Goal: Navigation & Orientation: Find specific page/section

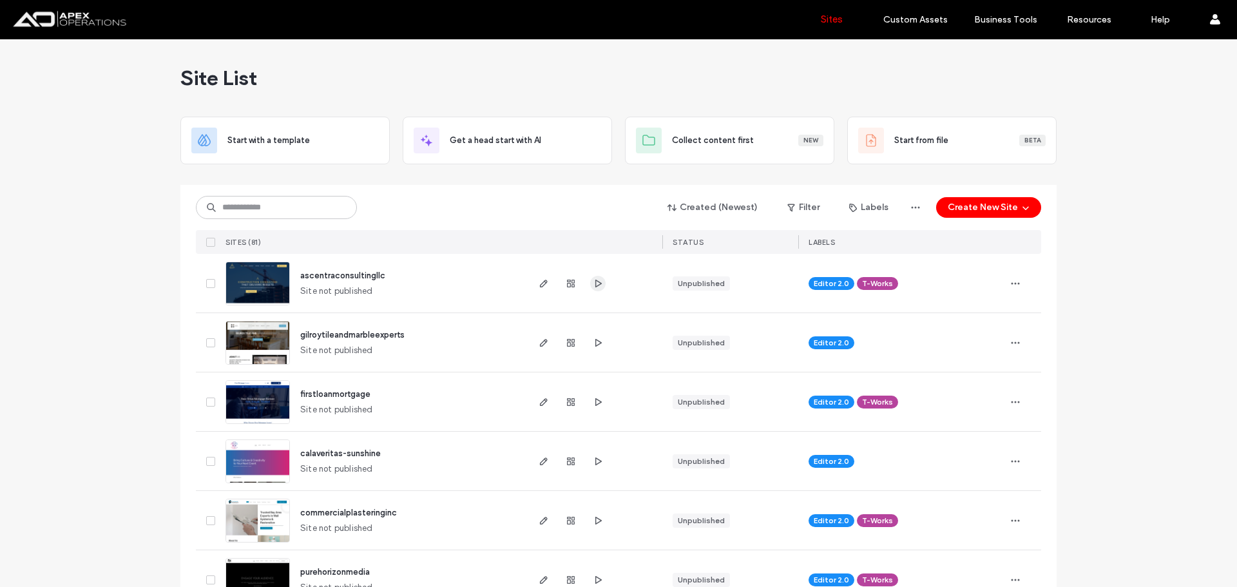
click at [590, 280] on span "button" at bounding box center [597, 283] width 15 height 15
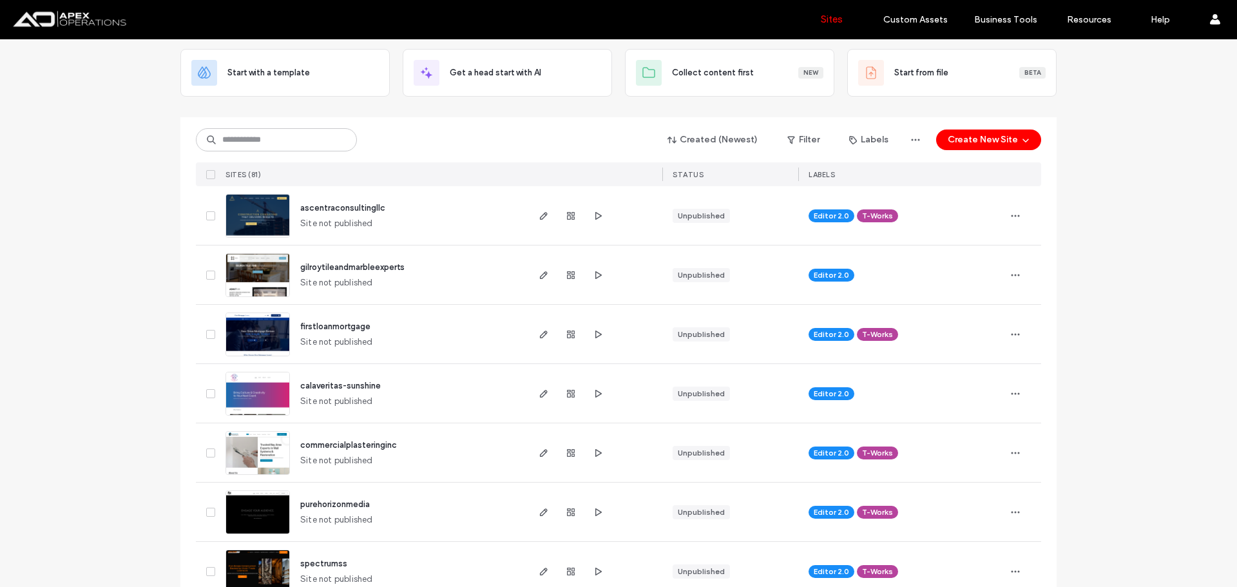
scroll to position [193, 0]
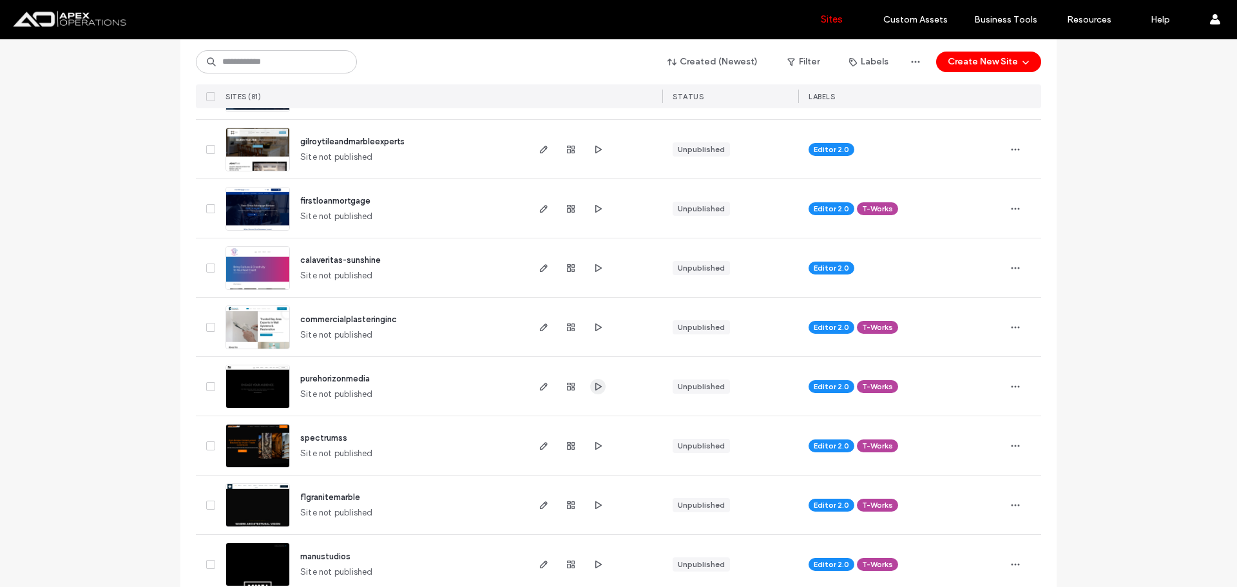
click at [593, 390] on icon "button" at bounding box center [598, 386] width 10 height 10
click at [544, 387] on icon "button" at bounding box center [543, 386] width 10 height 10
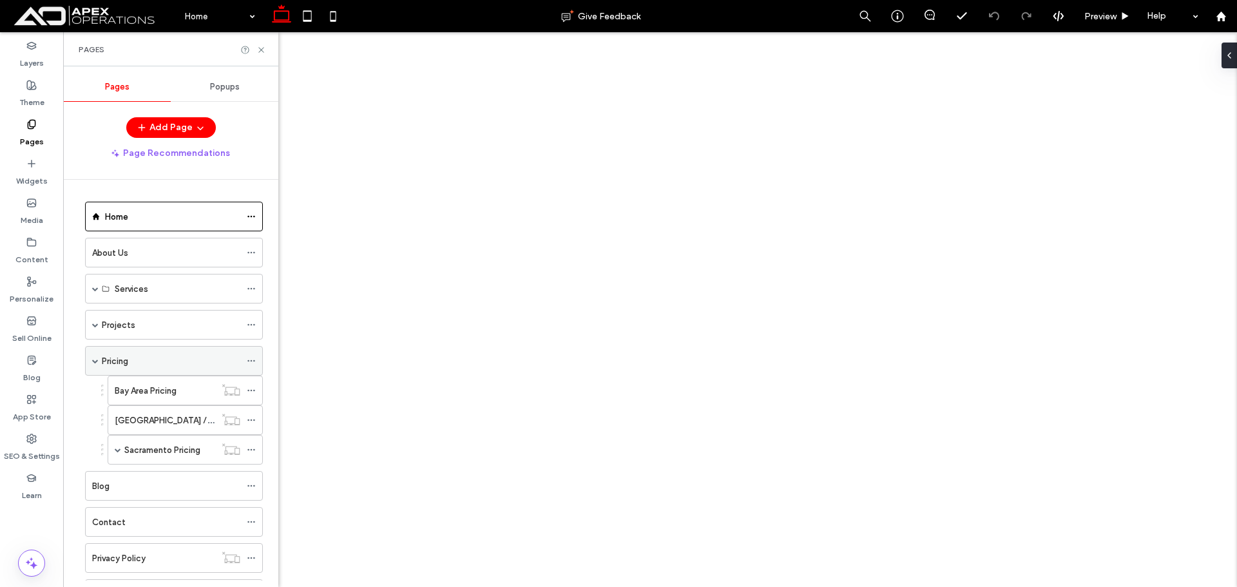
click at [118, 450] on span at bounding box center [118, 449] width 6 height 6
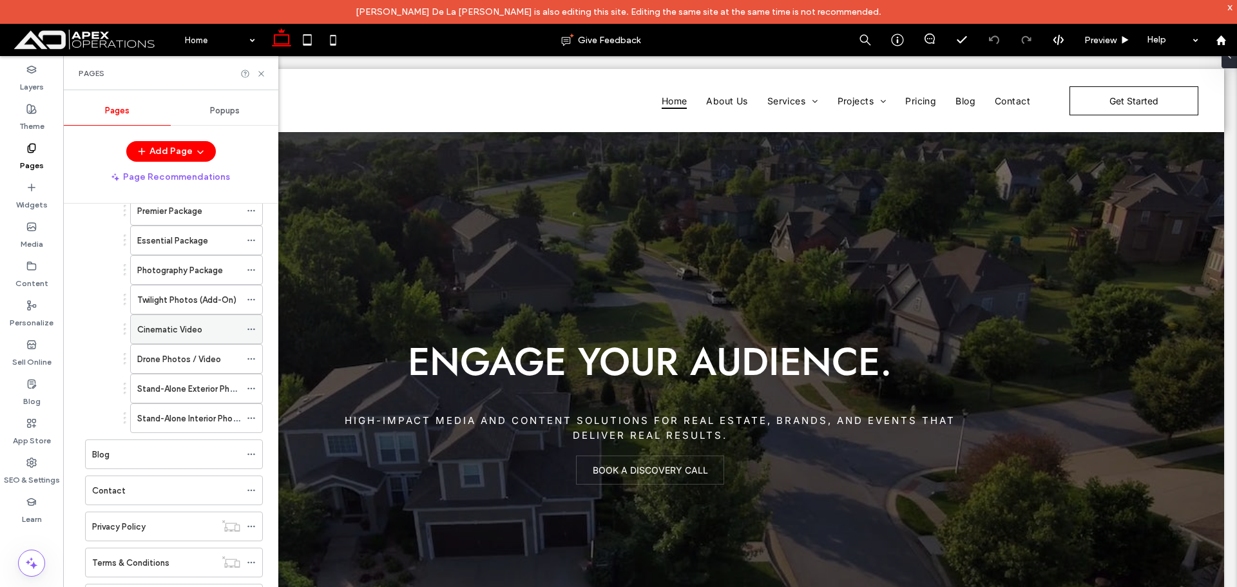
scroll to position [258, 0]
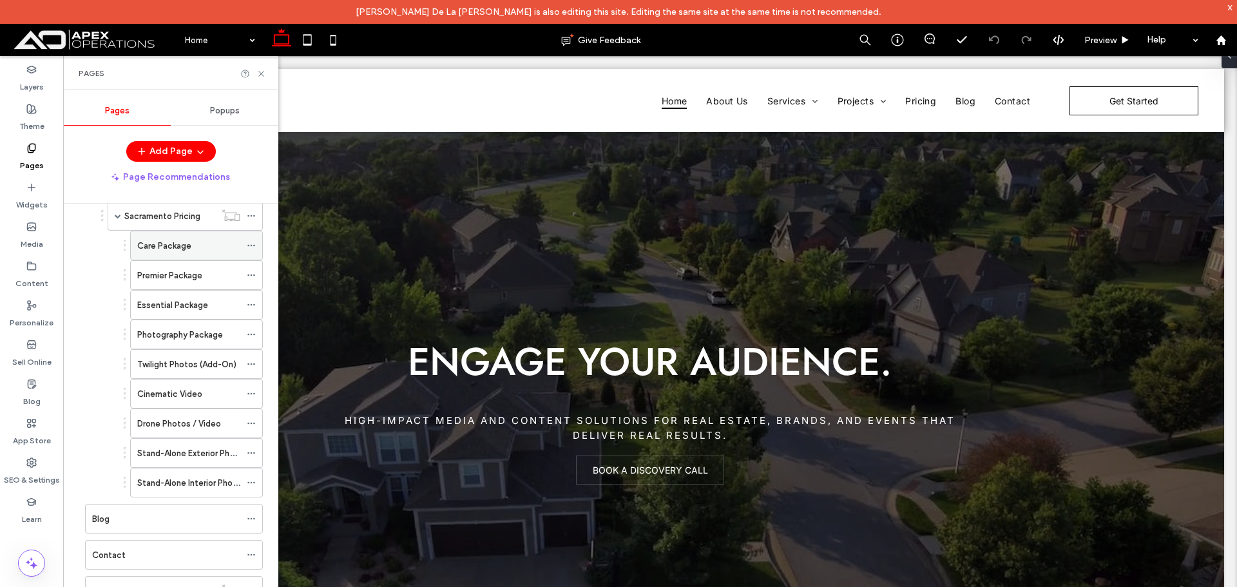
click at [184, 250] on label "Care Package" at bounding box center [164, 245] width 54 height 23
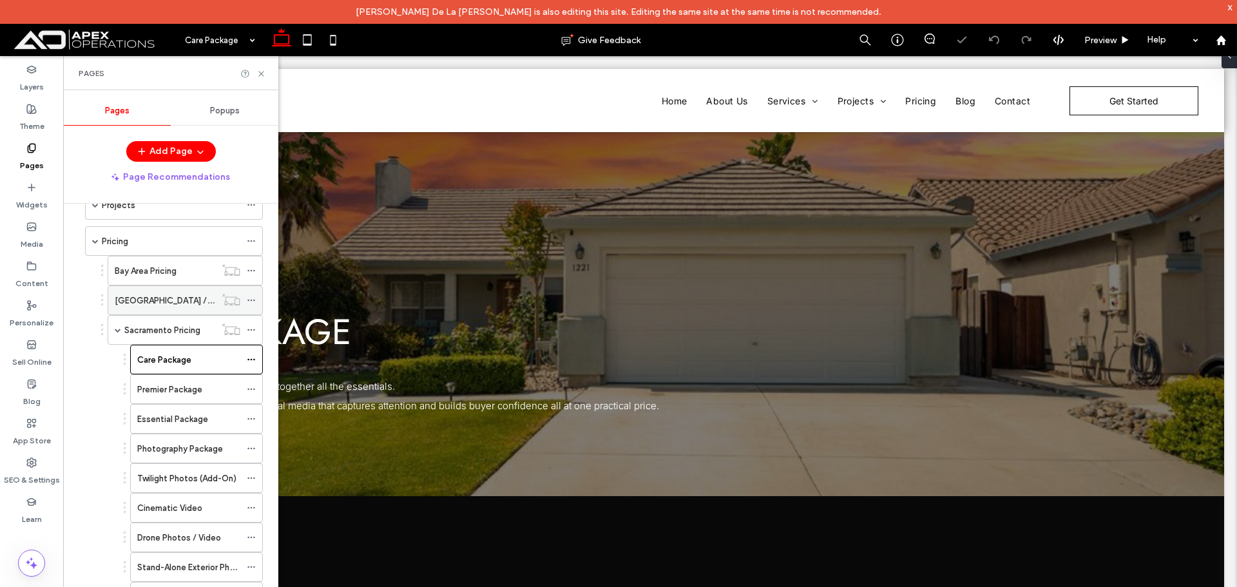
scroll to position [129, 0]
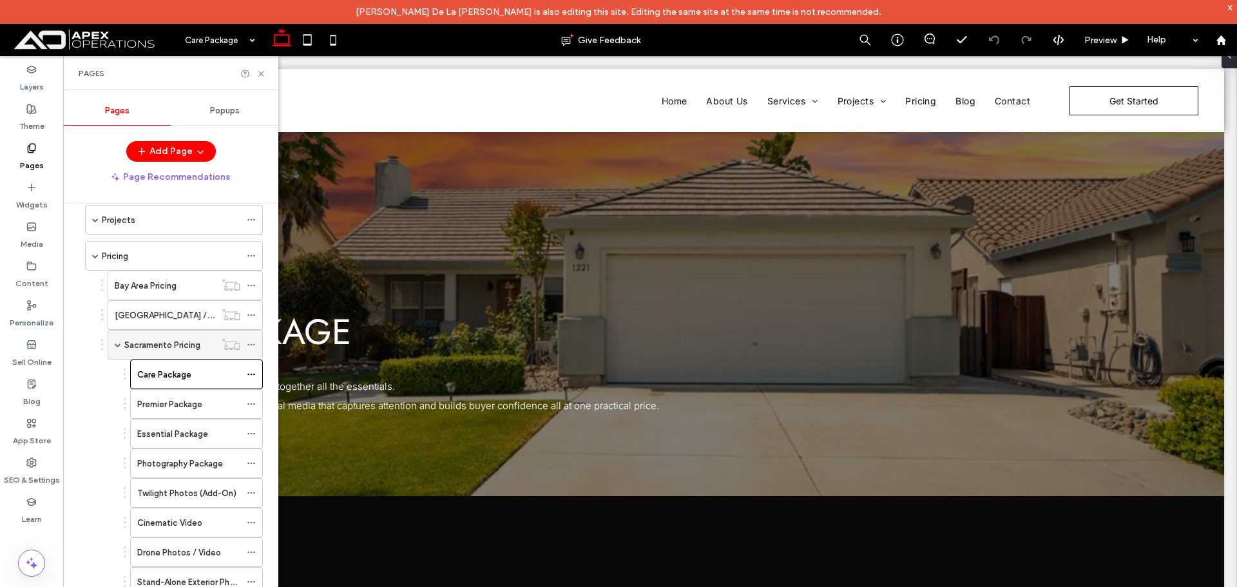
click at [169, 339] on label "Sacramento Pricing" at bounding box center [162, 345] width 76 height 23
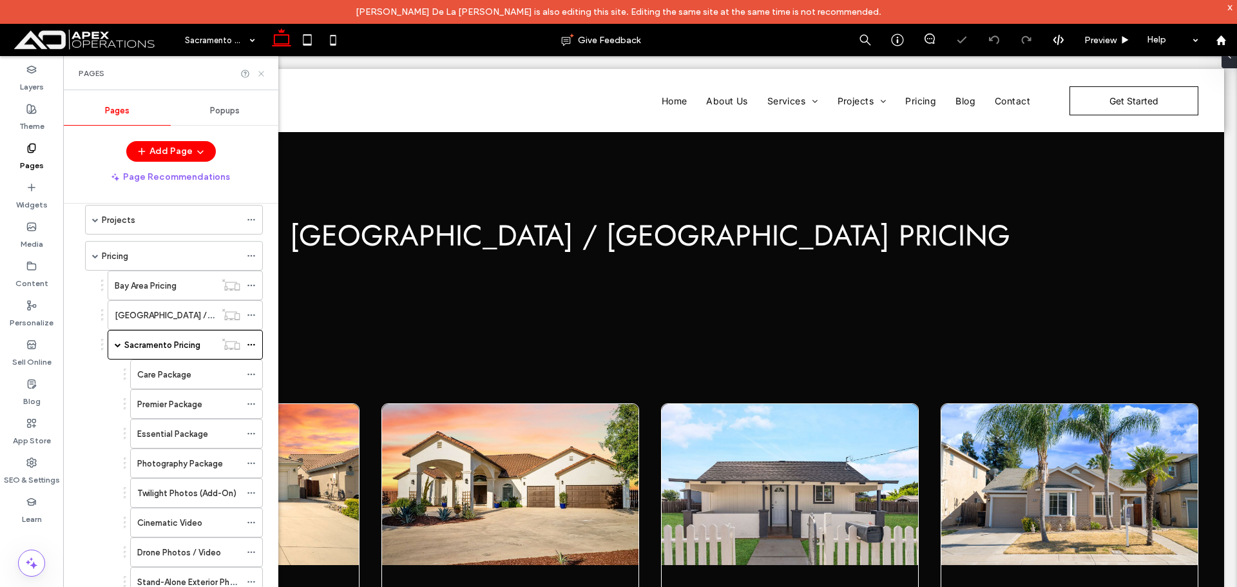
click at [260, 74] on use at bounding box center [260, 73] width 5 height 5
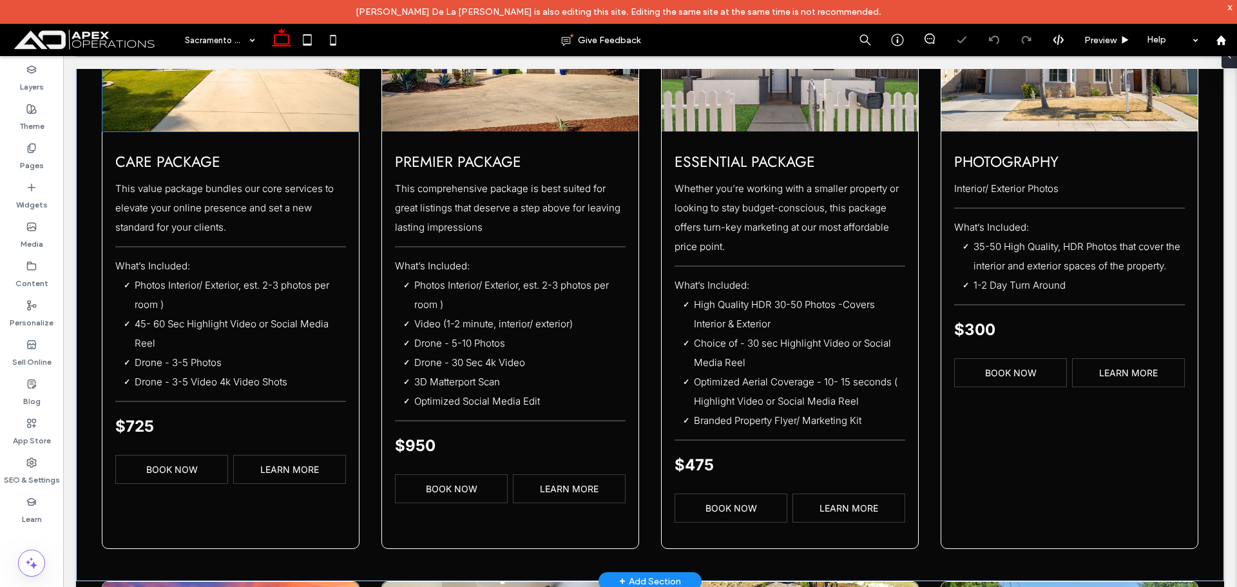
scroll to position [451, 0]
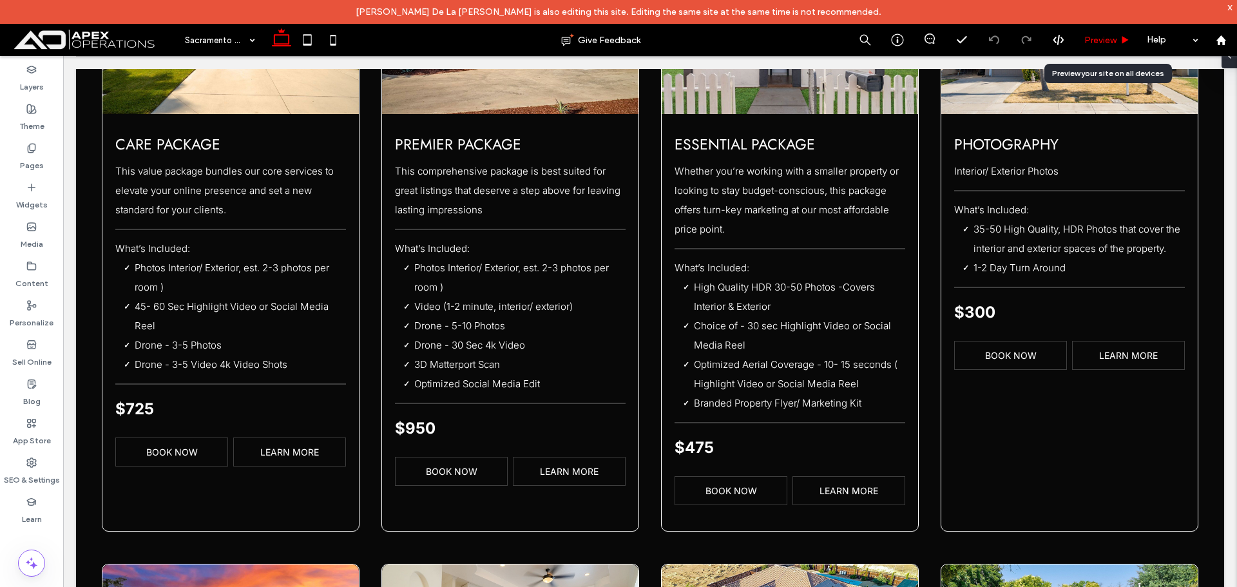
click at [1090, 39] on span "Preview" at bounding box center [1100, 40] width 32 height 11
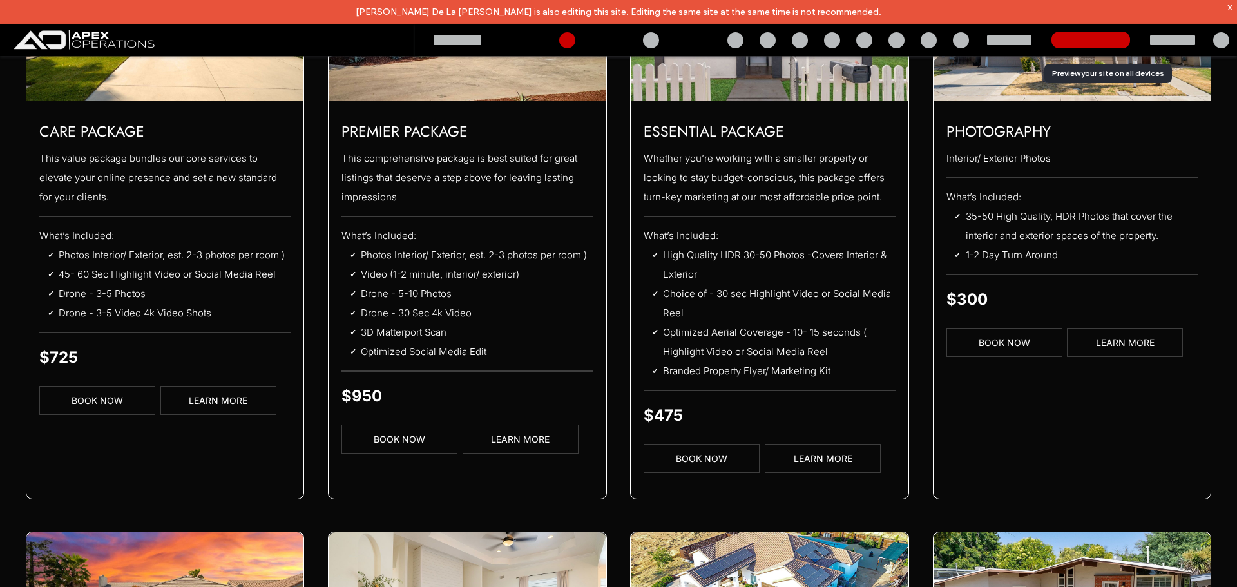
scroll to position [438, 0]
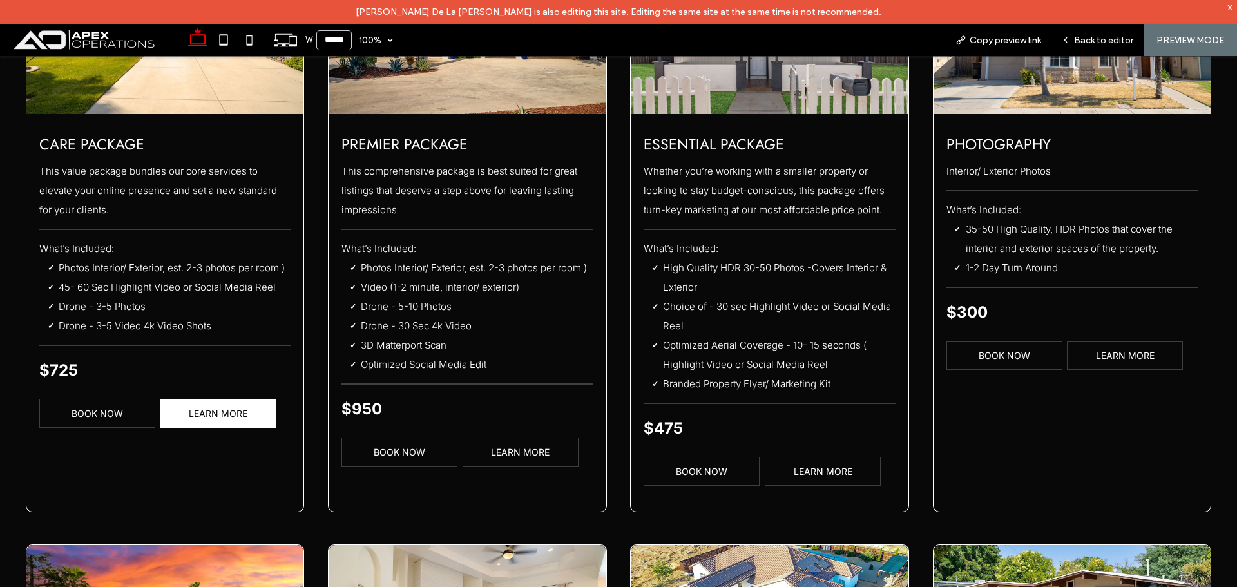
drag, startPoint x: 245, startPoint y: 413, endPoint x: 245, endPoint y: 469, distance: 56.0
click at [245, 413] on span "LEARN MORE" at bounding box center [218, 413] width 59 height 11
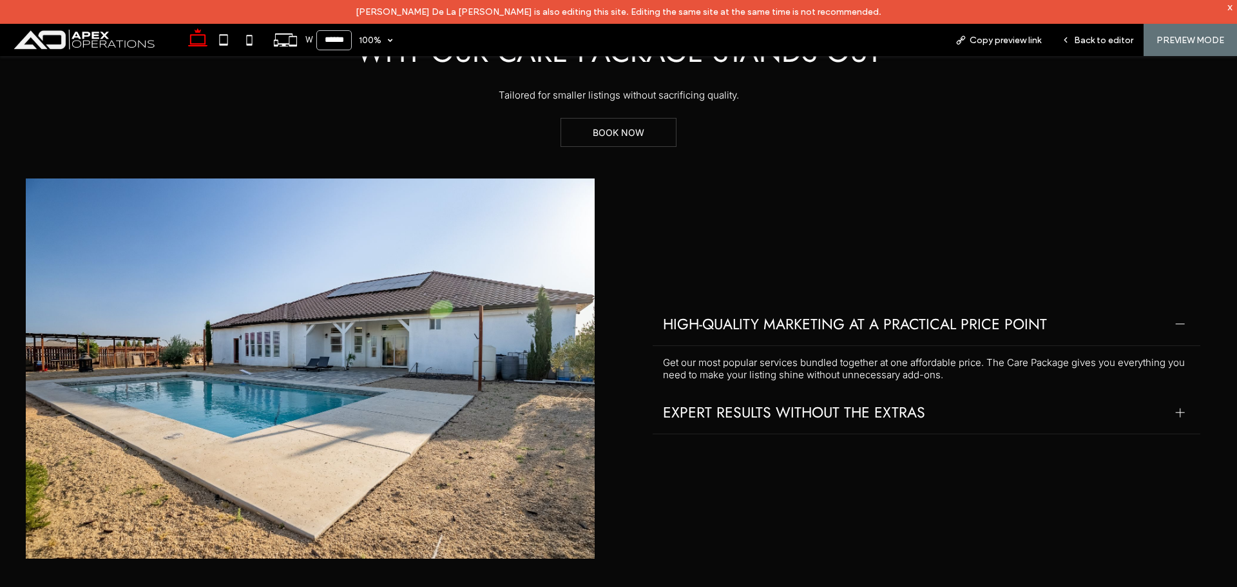
scroll to position [515, 0]
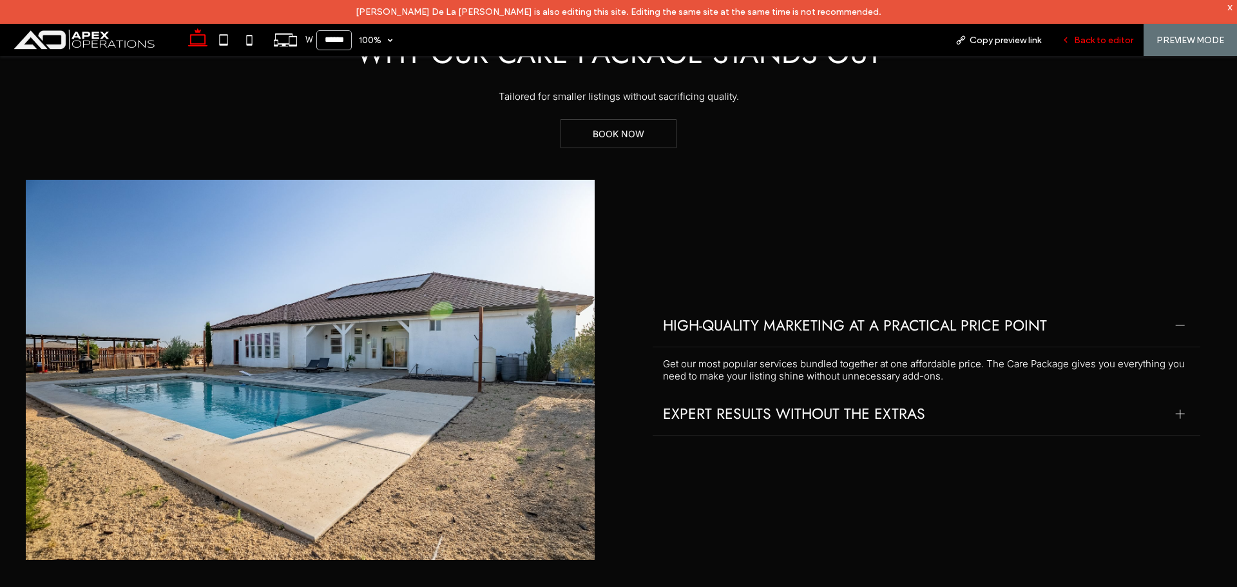
click at [1079, 41] on span "Back to editor" at bounding box center [1103, 40] width 59 height 11
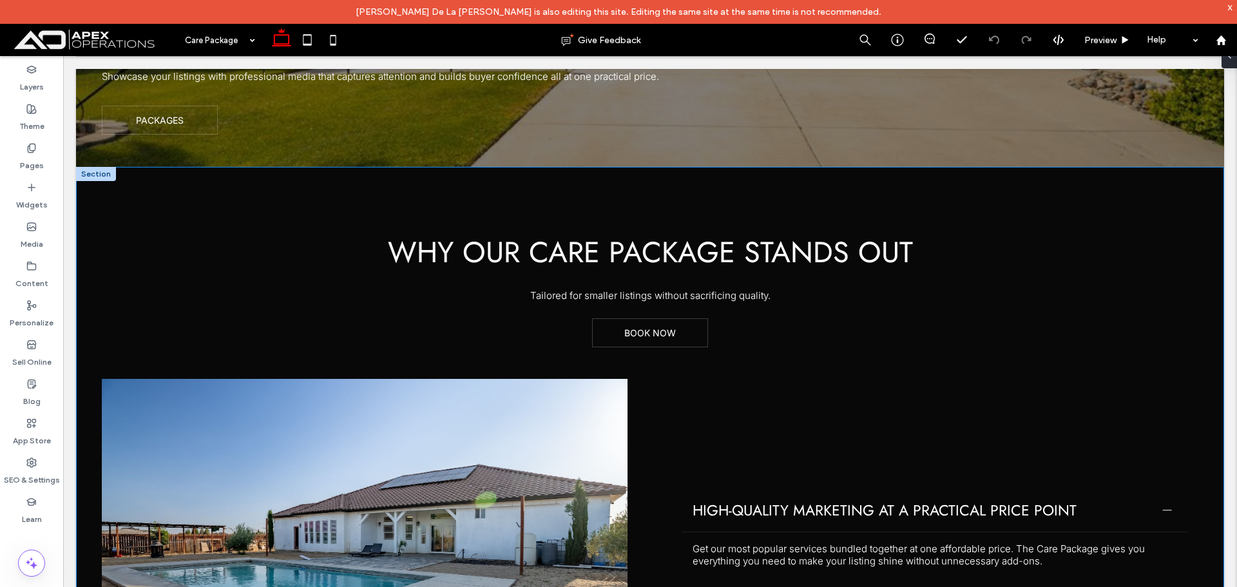
scroll to position [322, 0]
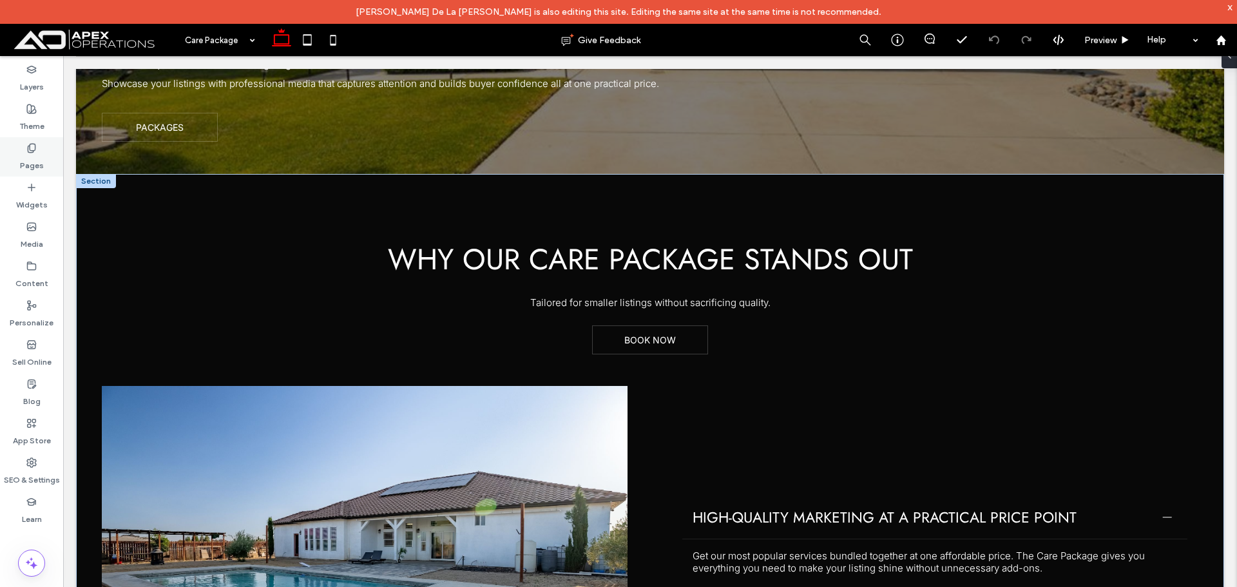
click at [37, 153] on label "Pages" at bounding box center [32, 162] width 24 height 18
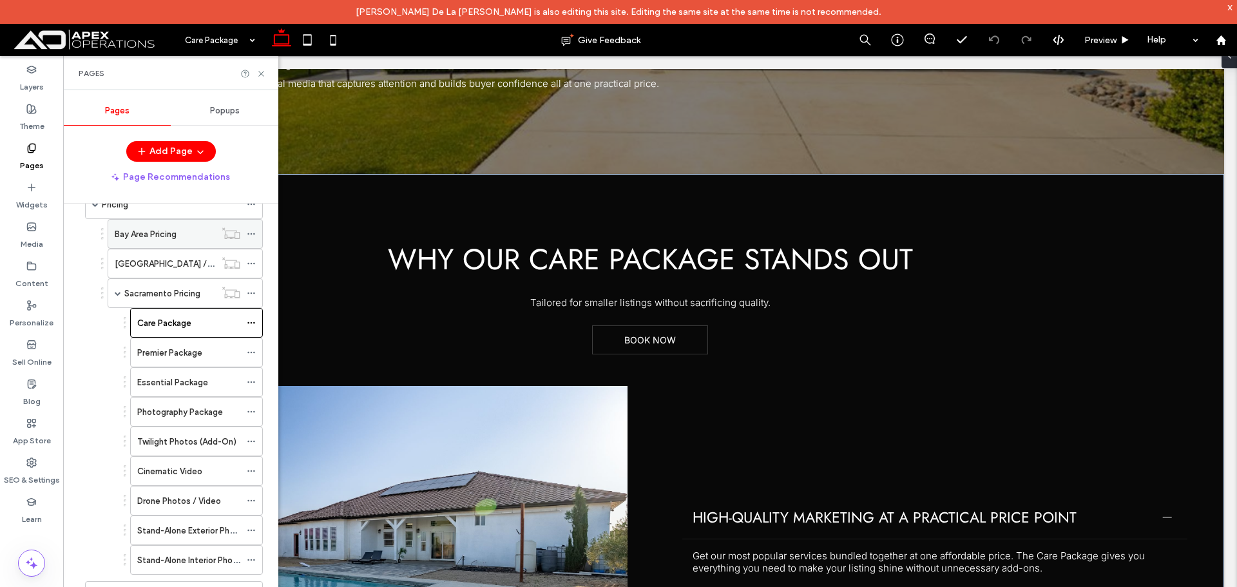
scroll to position [193, 0]
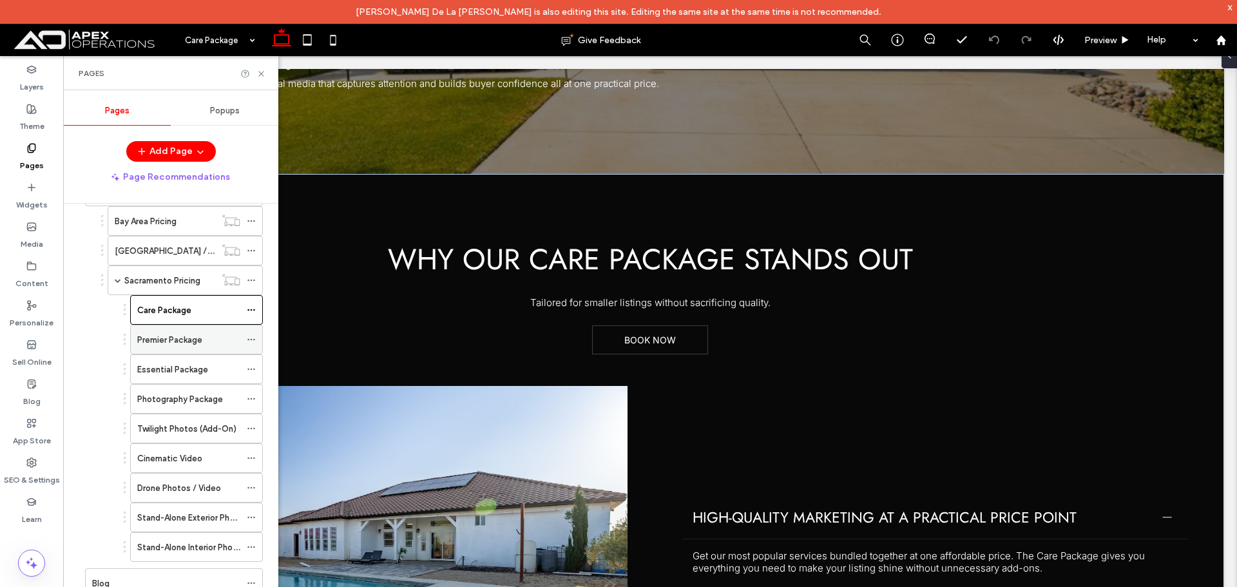
click at [195, 339] on label "Premier Package" at bounding box center [169, 339] width 65 height 23
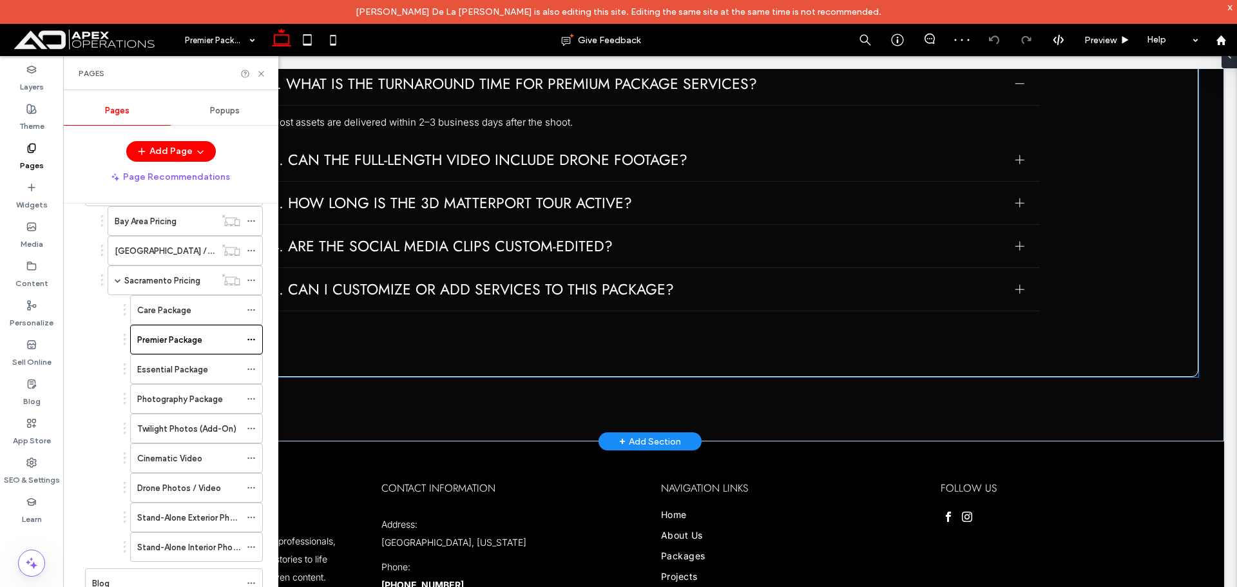
scroll to position [1803, 0]
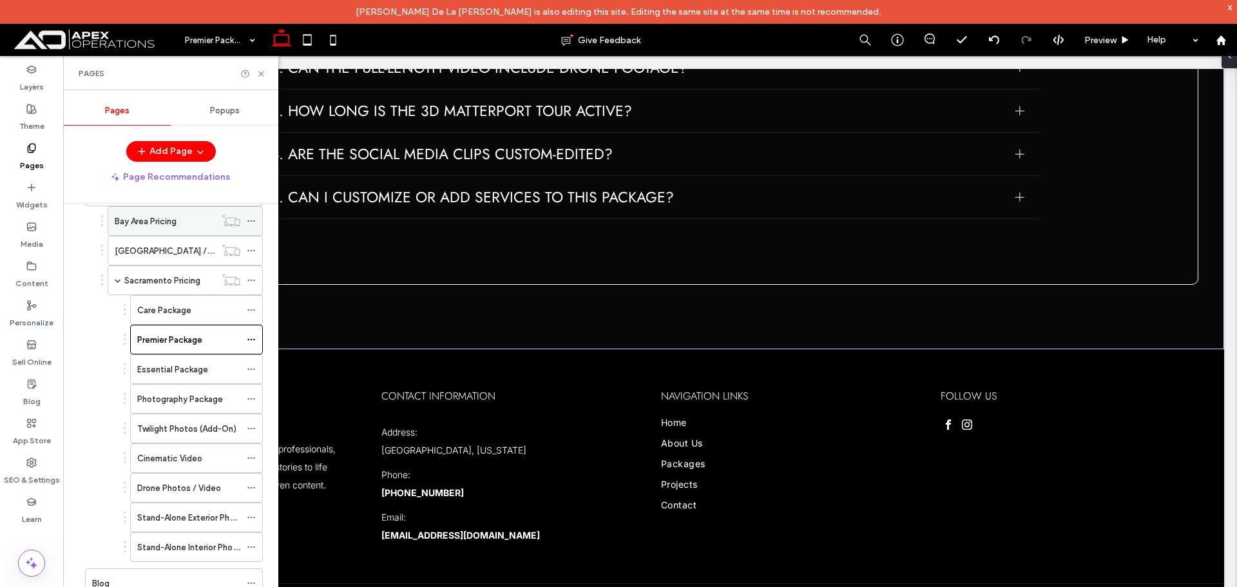
click at [167, 233] on div "Bay Area Pricing" at bounding box center [165, 221] width 100 height 28
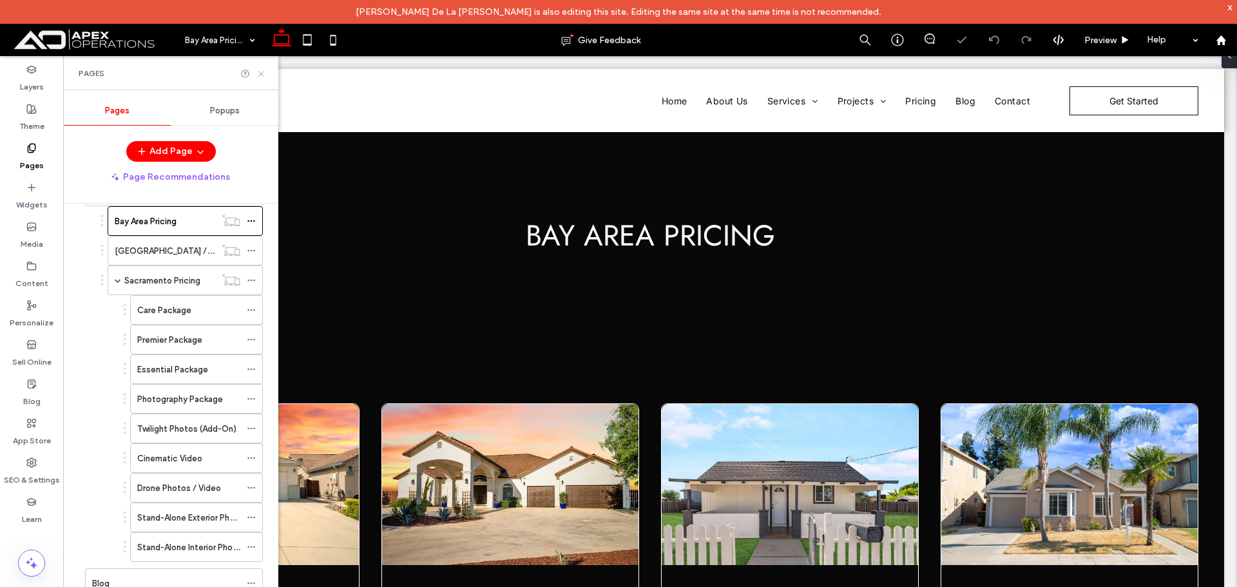
click at [262, 74] on use at bounding box center [260, 73] width 5 height 5
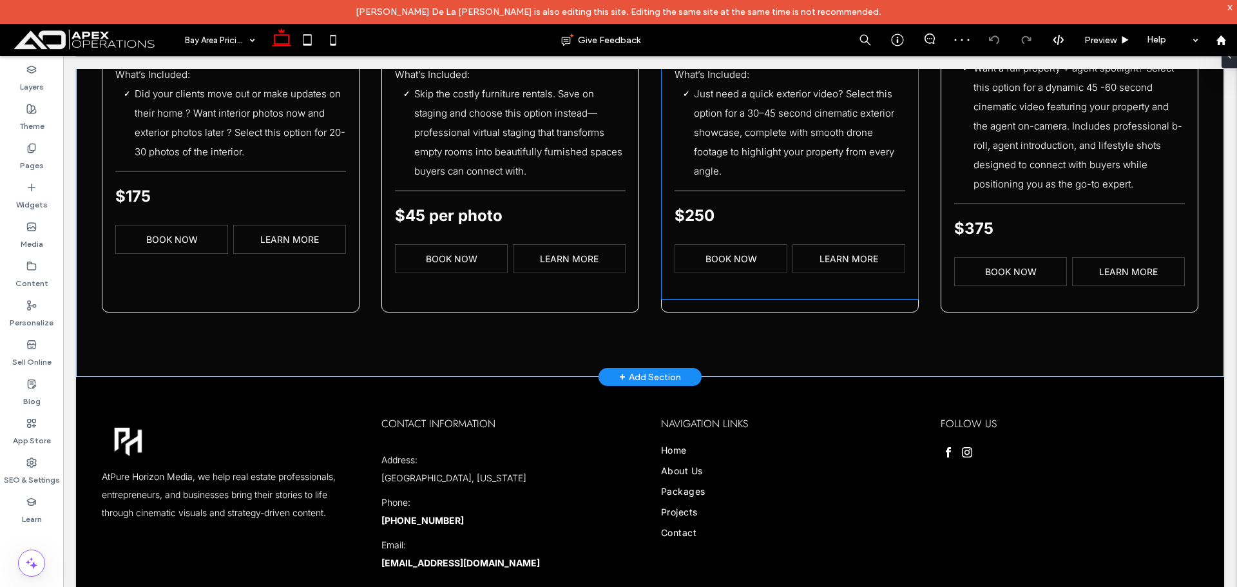
scroll to position [1773, 0]
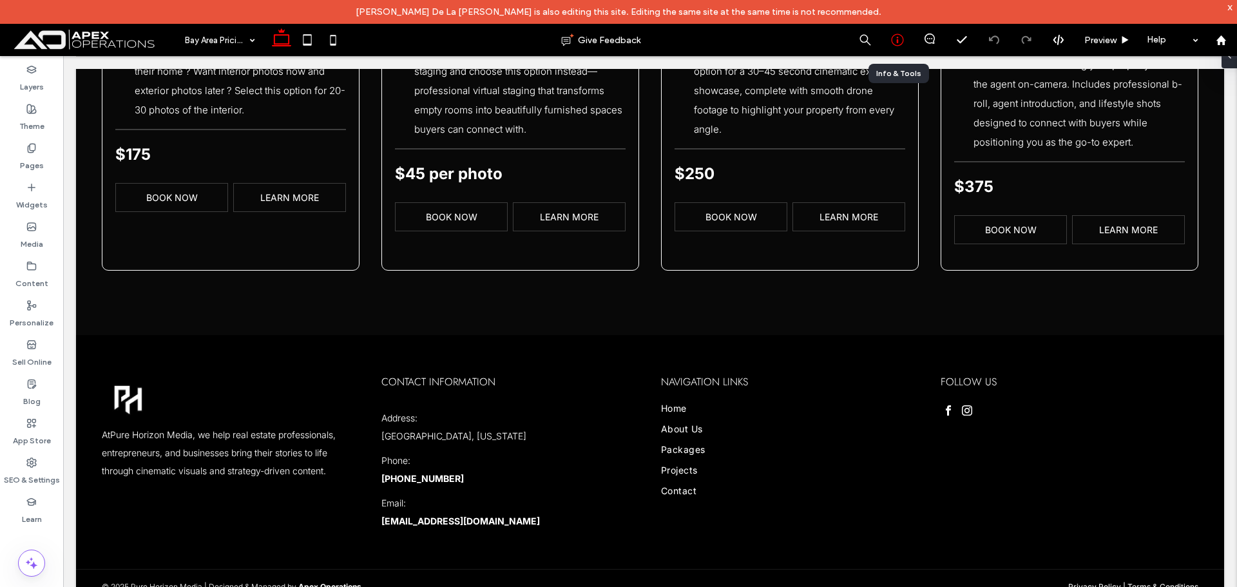
click at [897, 44] on icon at bounding box center [897, 39] width 13 height 13
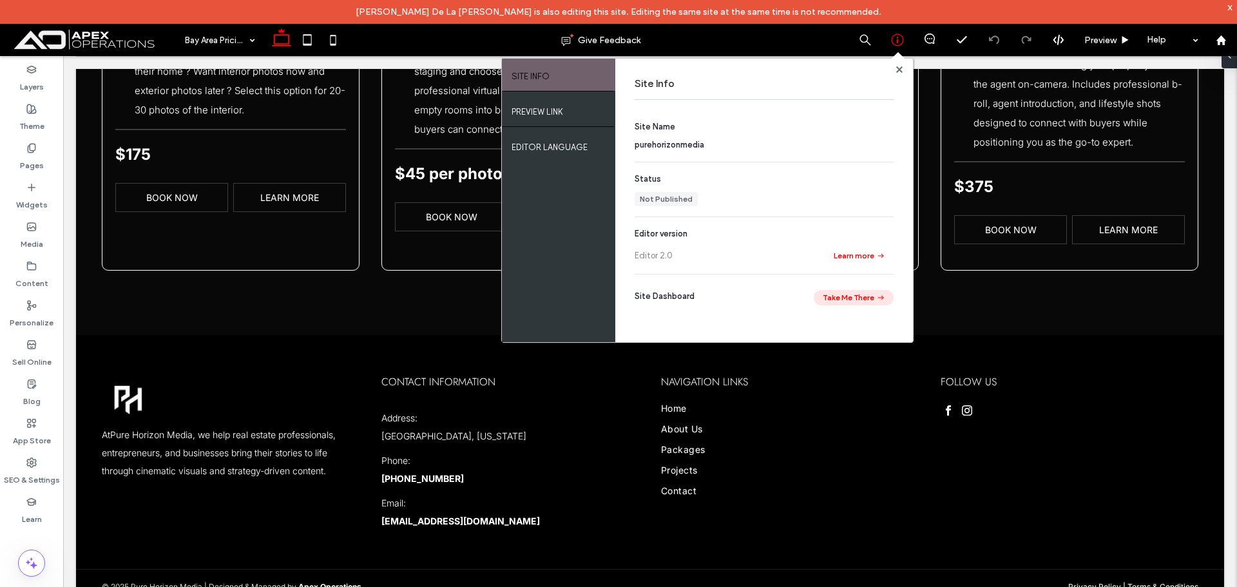
click at [863, 290] on button "Take Me There" at bounding box center [853, 297] width 80 height 15
click at [34, 261] on icon at bounding box center [31, 266] width 10 height 10
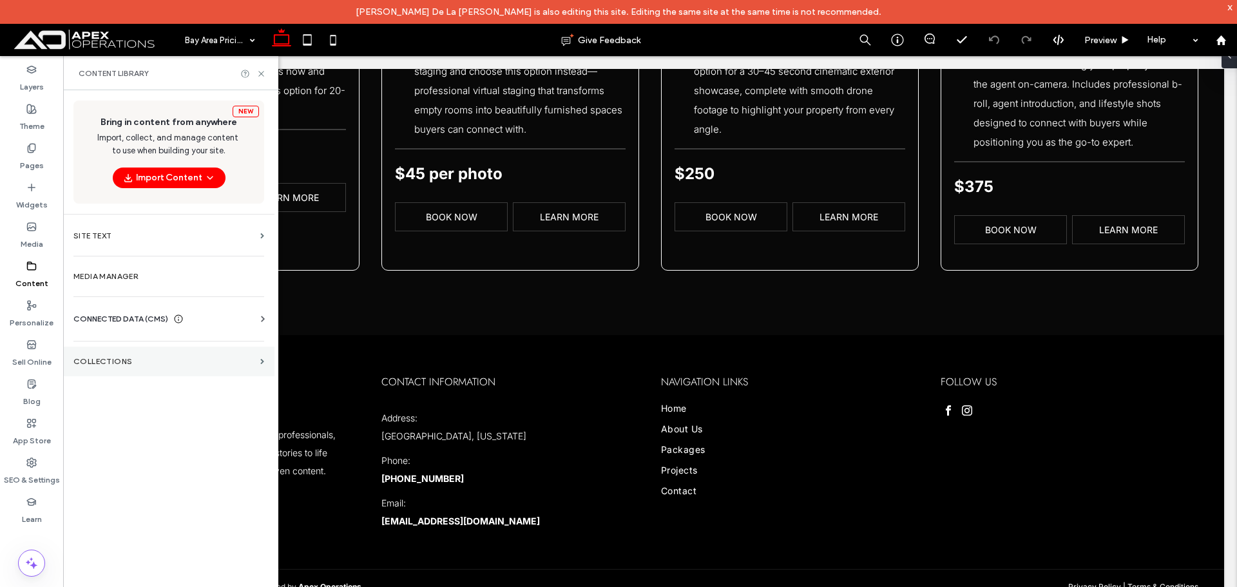
click at [131, 360] on label "Collections" at bounding box center [164, 361] width 182 height 9
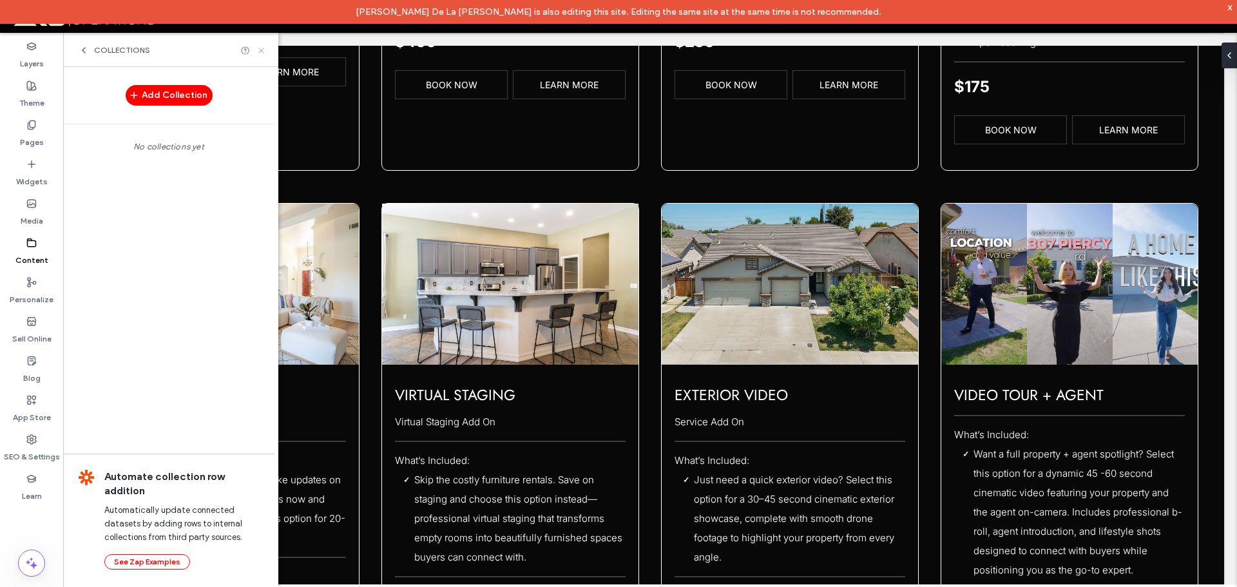
click at [262, 55] on icon at bounding box center [261, 51] width 10 height 10
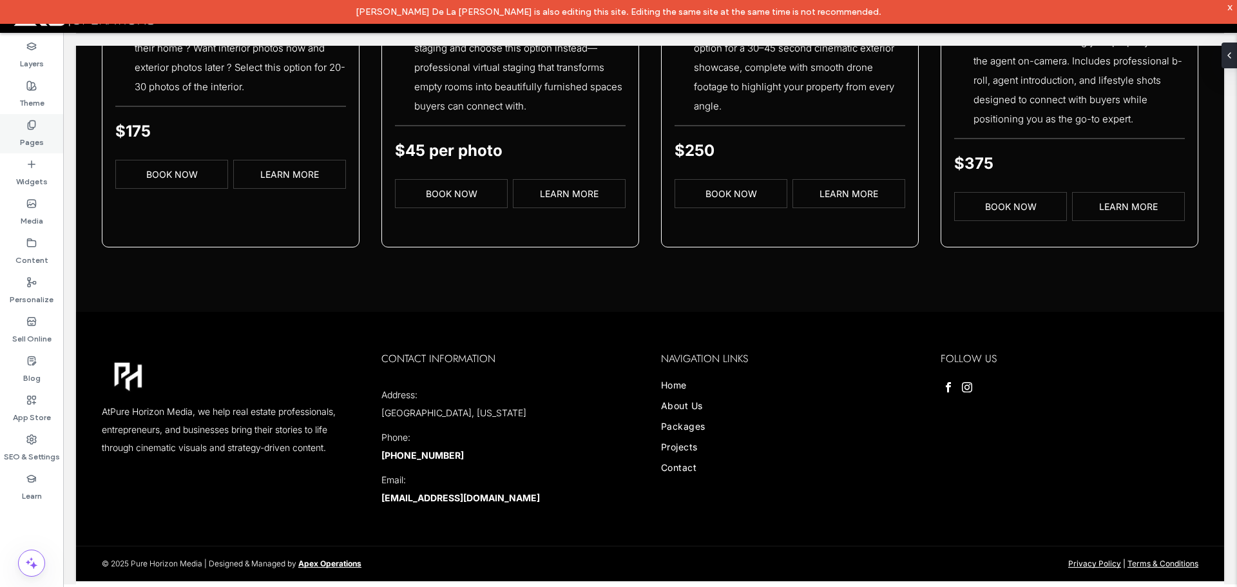
click at [33, 135] on label "Pages" at bounding box center [32, 139] width 24 height 18
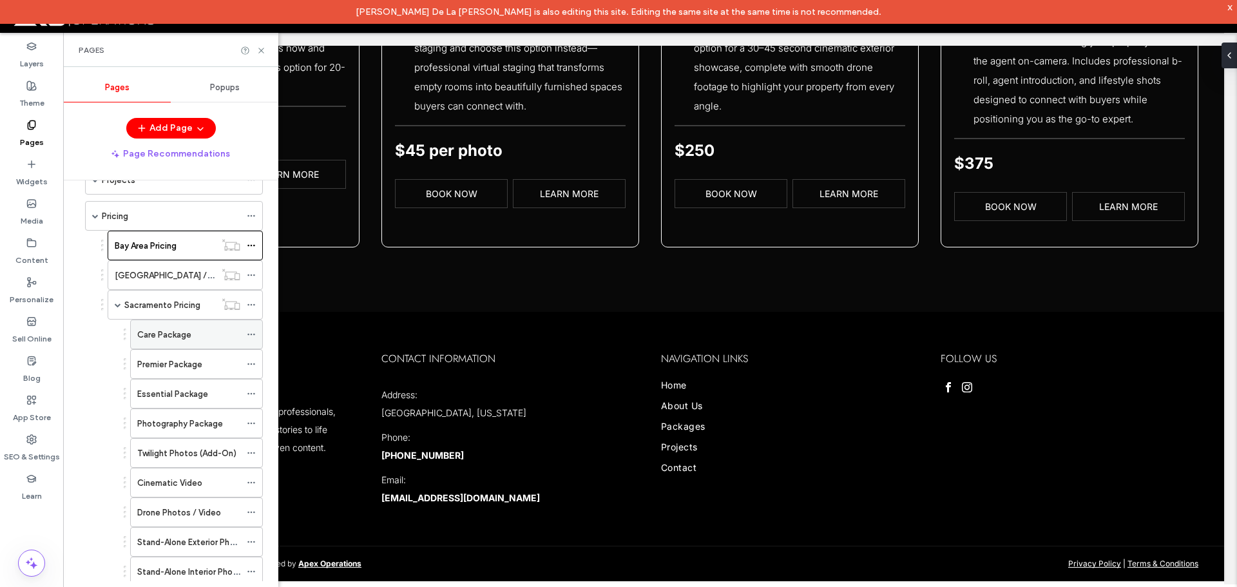
scroll to position [193, 0]
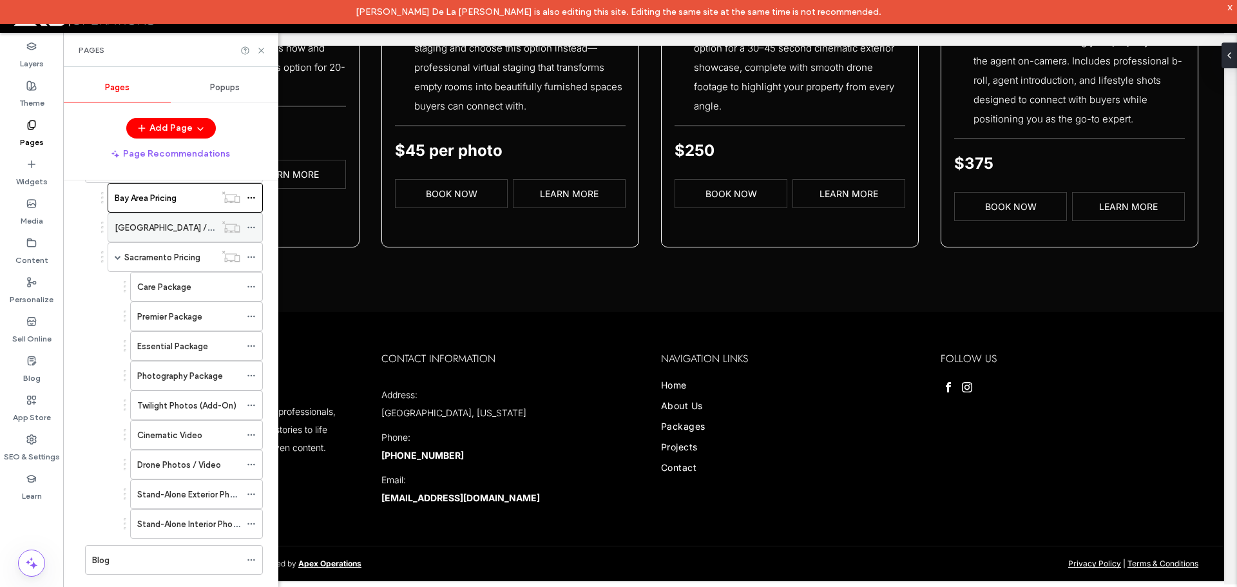
click at [162, 224] on label "Los Angeles / San Diego Pricing" at bounding box center [219, 227] width 209 height 23
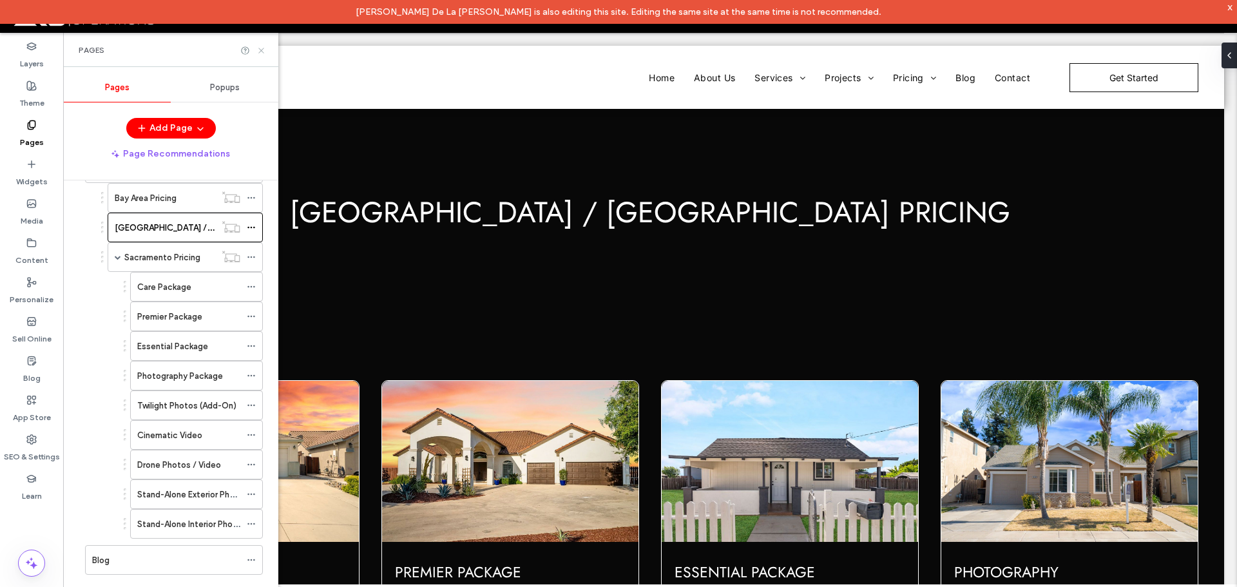
drag, startPoint x: 260, startPoint y: 50, endPoint x: 251, endPoint y: 135, distance: 86.1
click at [260, 50] on use at bounding box center [260, 50] width 5 height 5
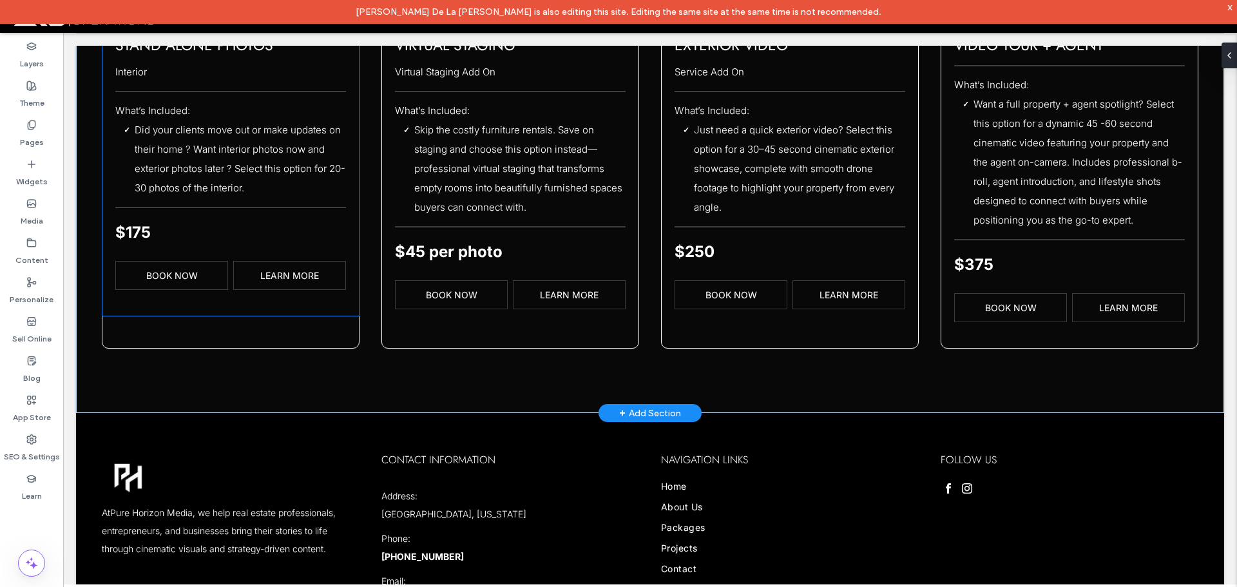
scroll to position [1739, 0]
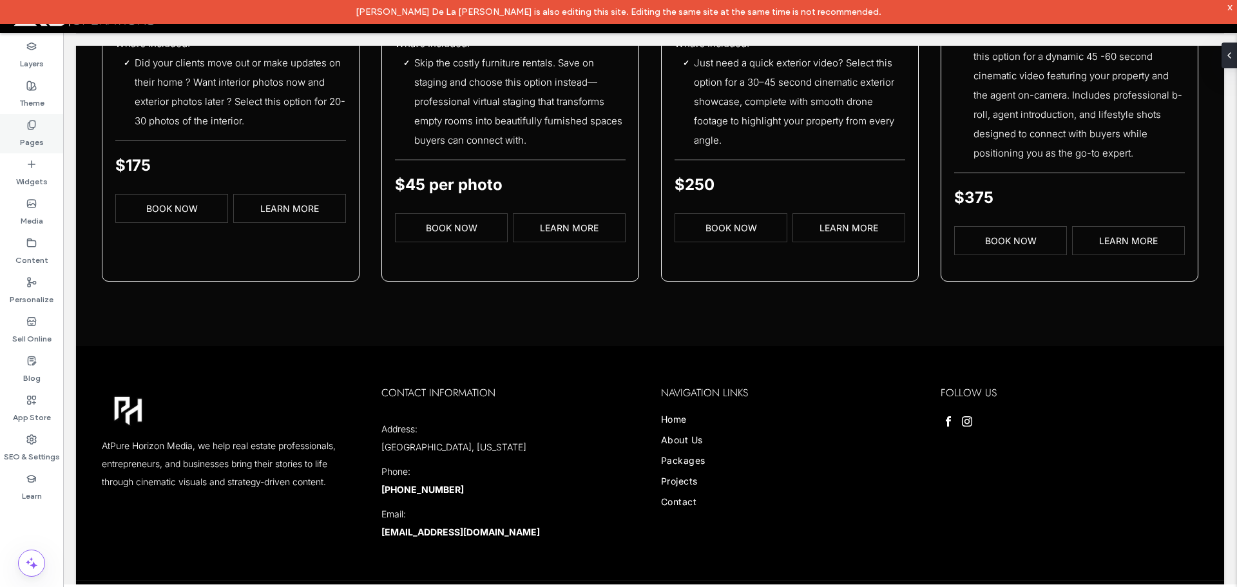
click at [48, 133] on div "Pages" at bounding box center [31, 133] width 63 height 39
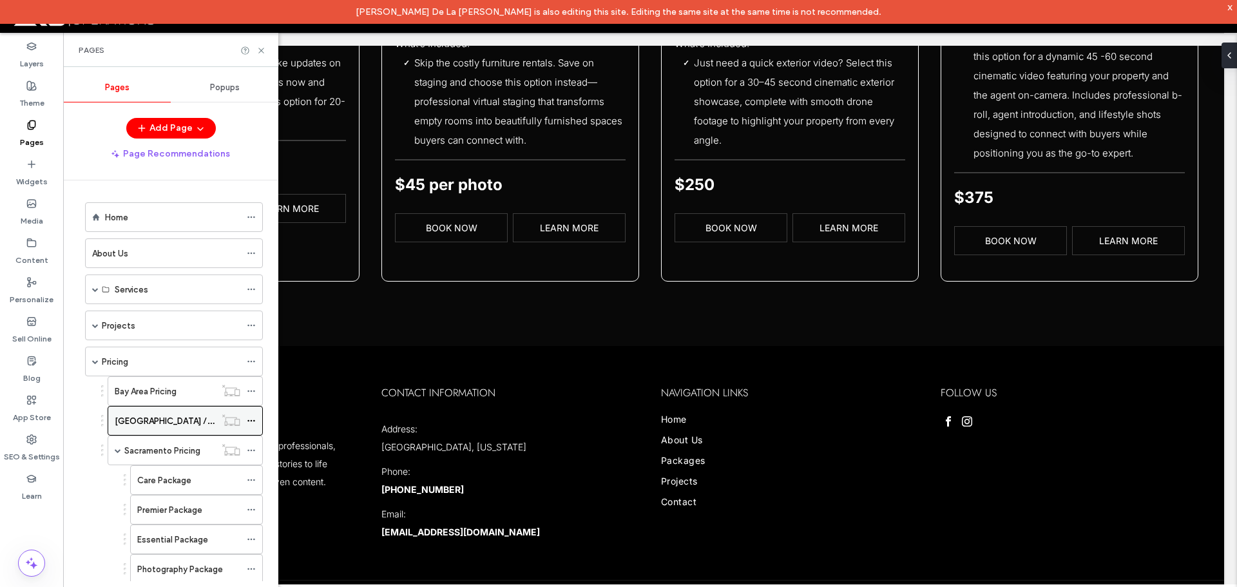
scroll to position [129, 0]
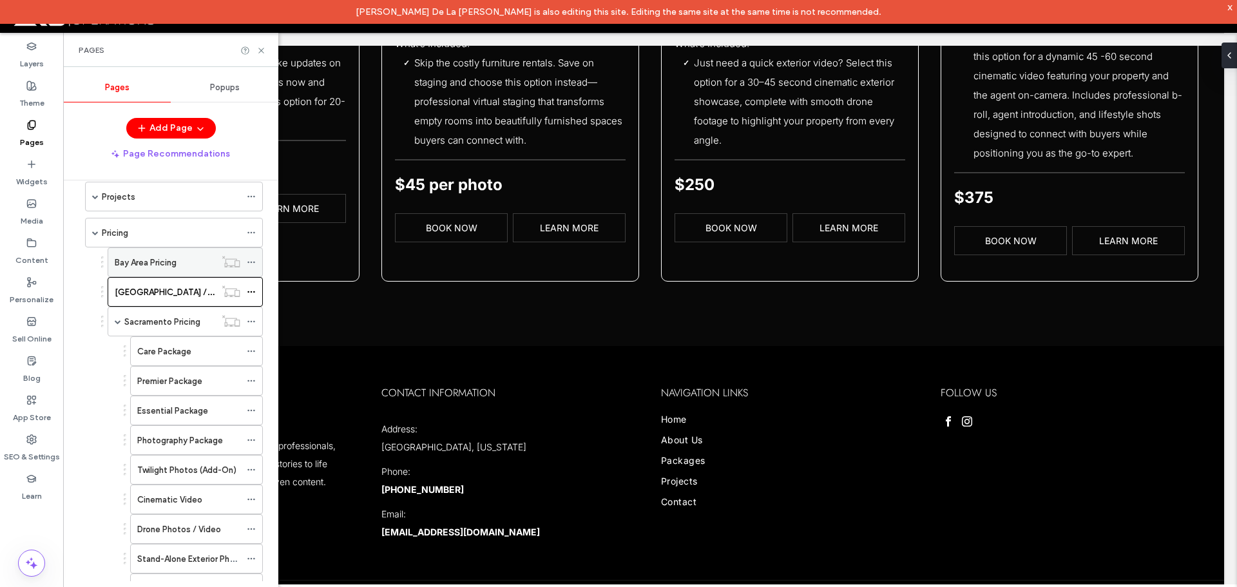
click at [144, 253] on div "Bay Area Pricing" at bounding box center [165, 262] width 100 height 28
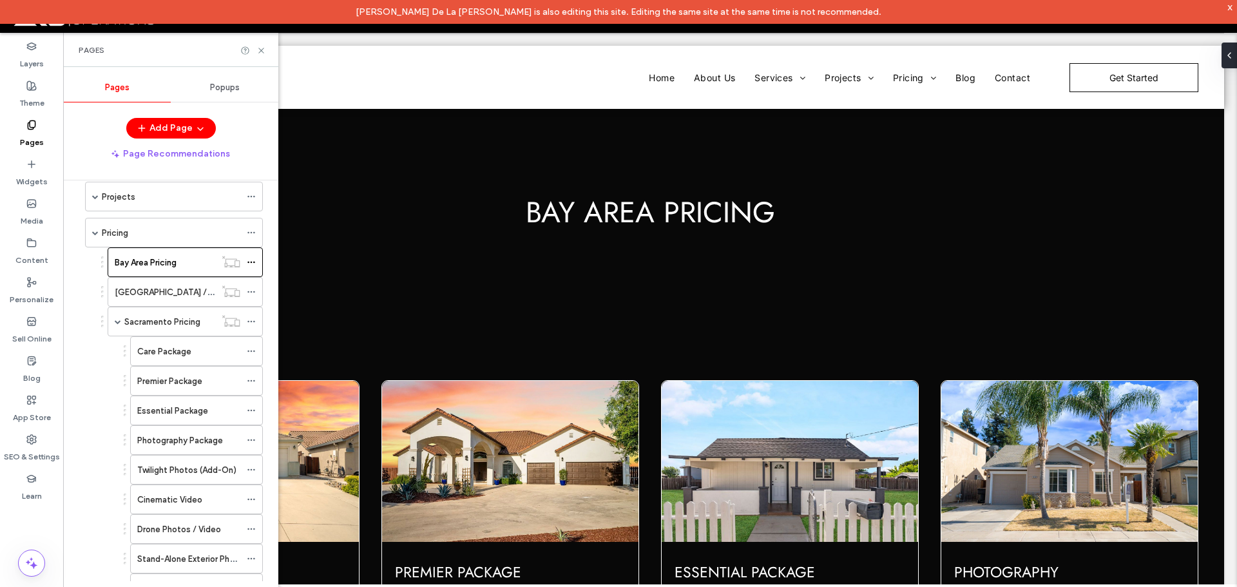
click at [259, 49] on icon at bounding box center [261, 51] width 10 height 10
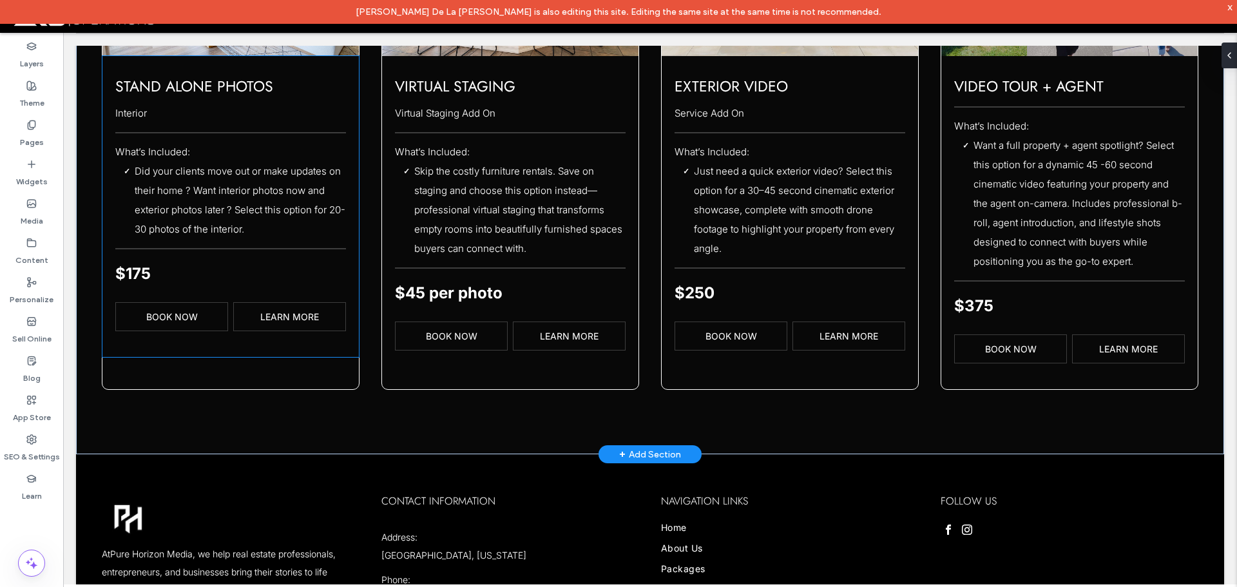
scroll to position [1773, 0]
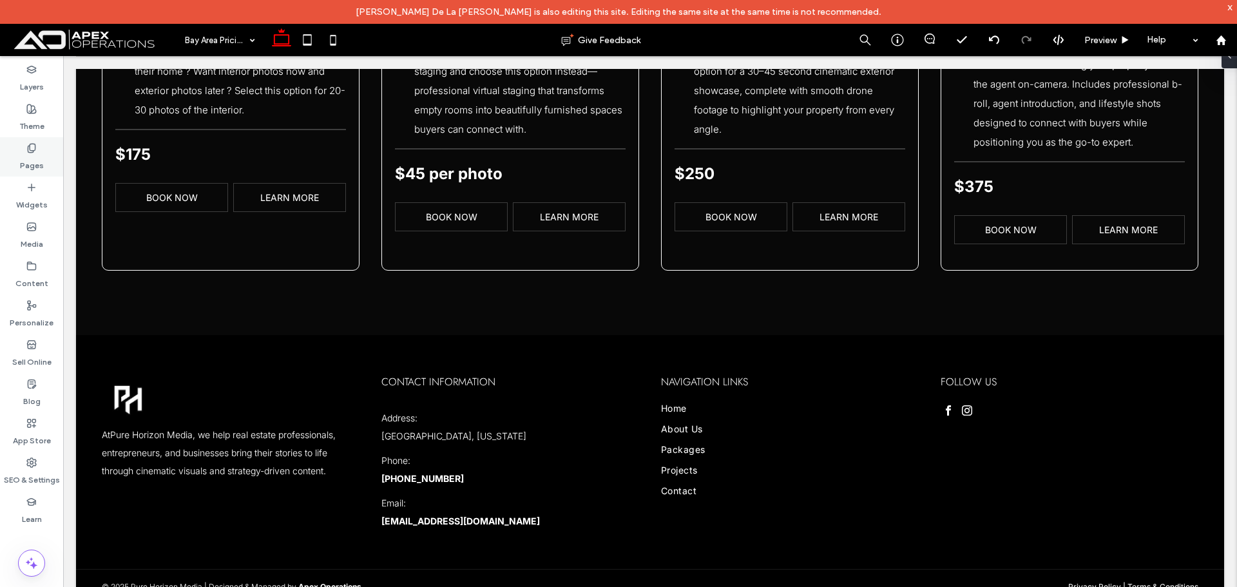
click at [32, 156] on label "Pages" at bounding box center [32, 162] width 24 height 18
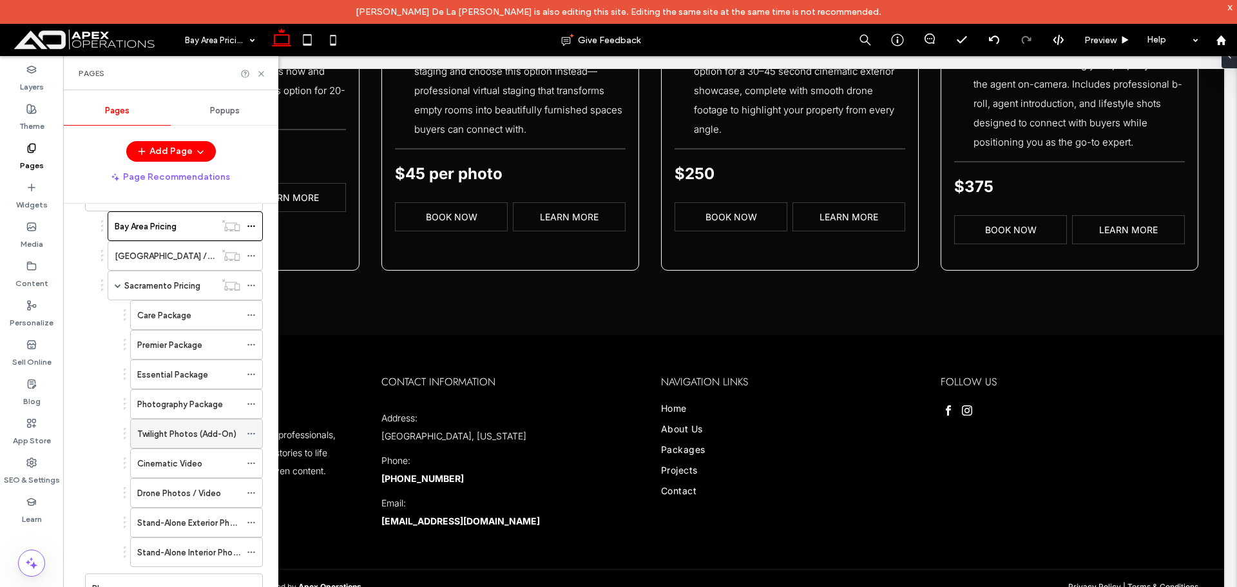
scroll to position [193, 0]
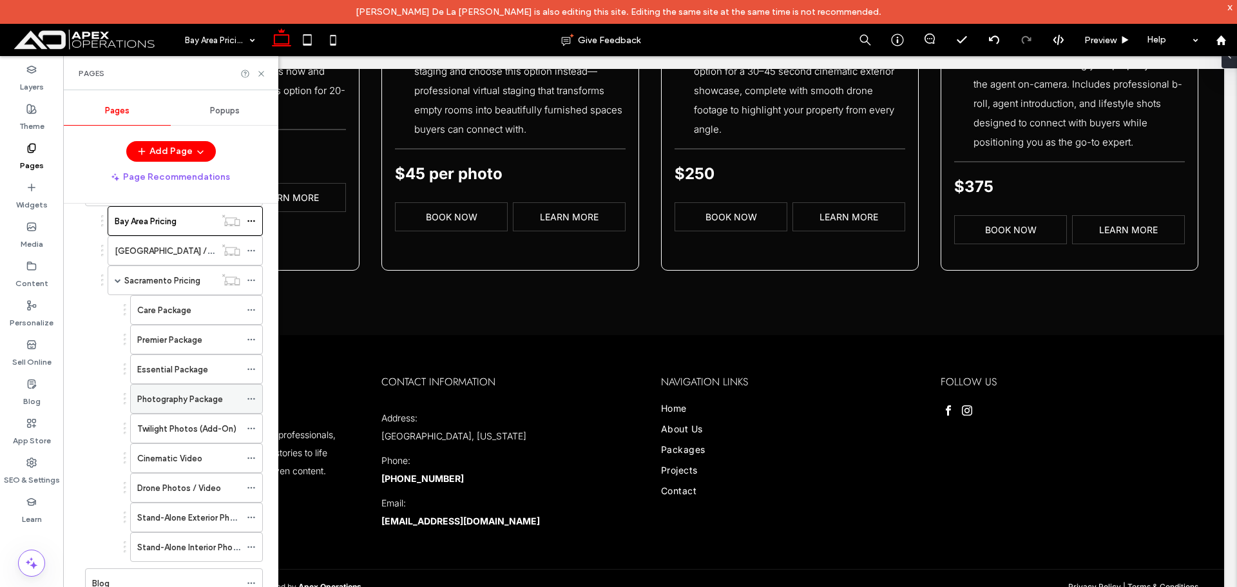
click at [195, 413] on div "Photography Package" at bounding box center [196, 399] width 133 height 30
click at [191, 530] on div "Stand-Alone Exterior Photos" at bounding box center [188, 517] width 103 height 28
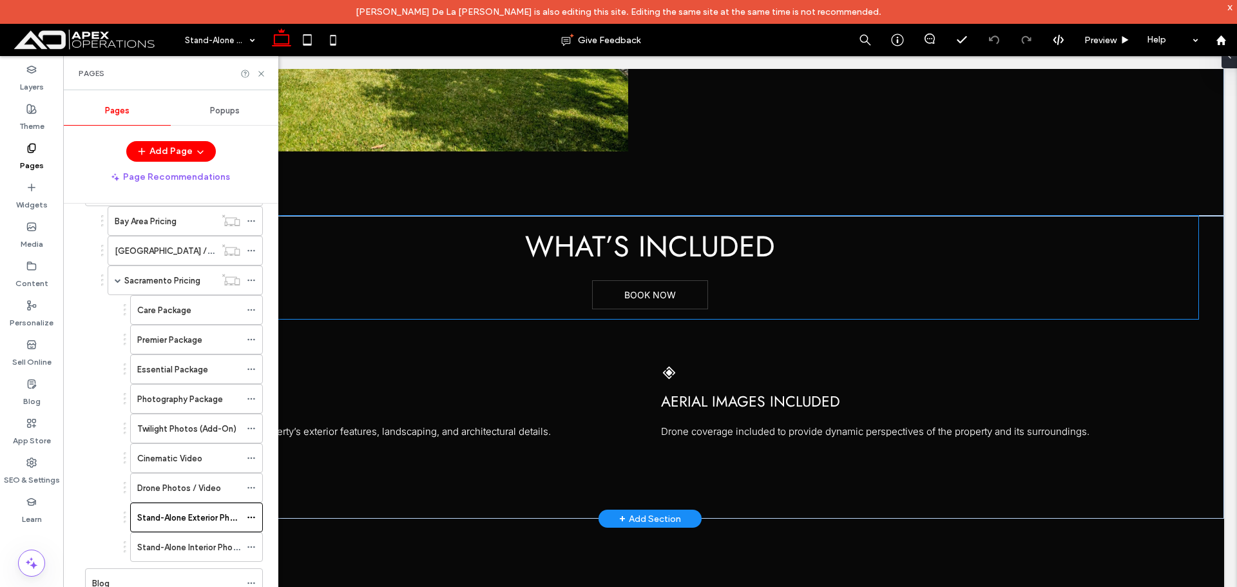
scroll to position [1100, 0]
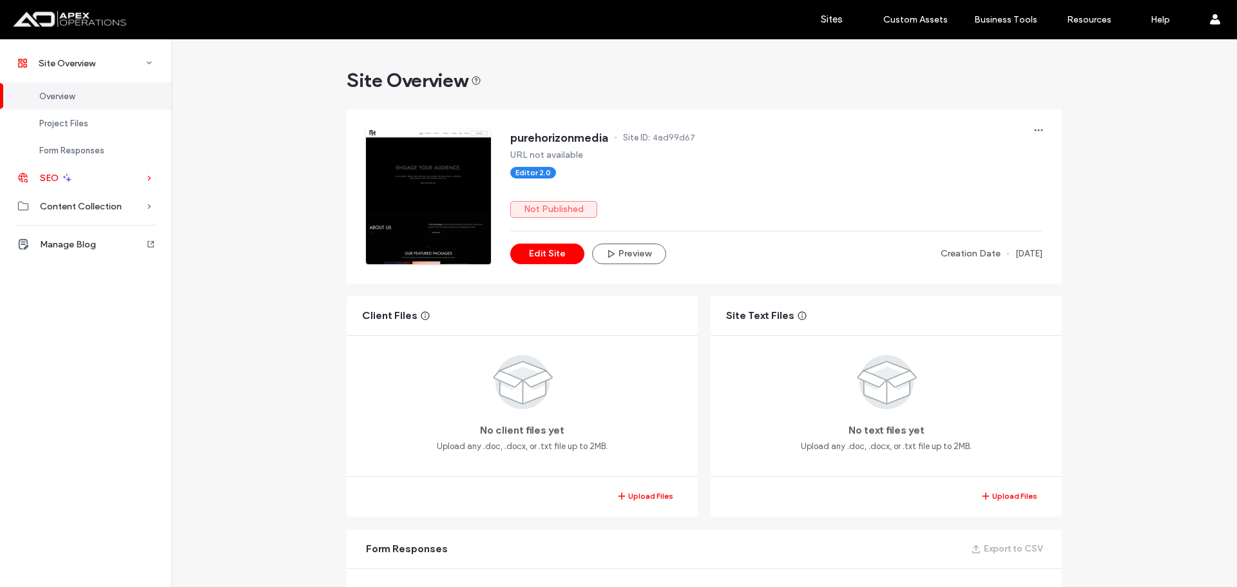
click at [86, 169] on div "SEO" at bounding box center [85, 178] width 171 height 28
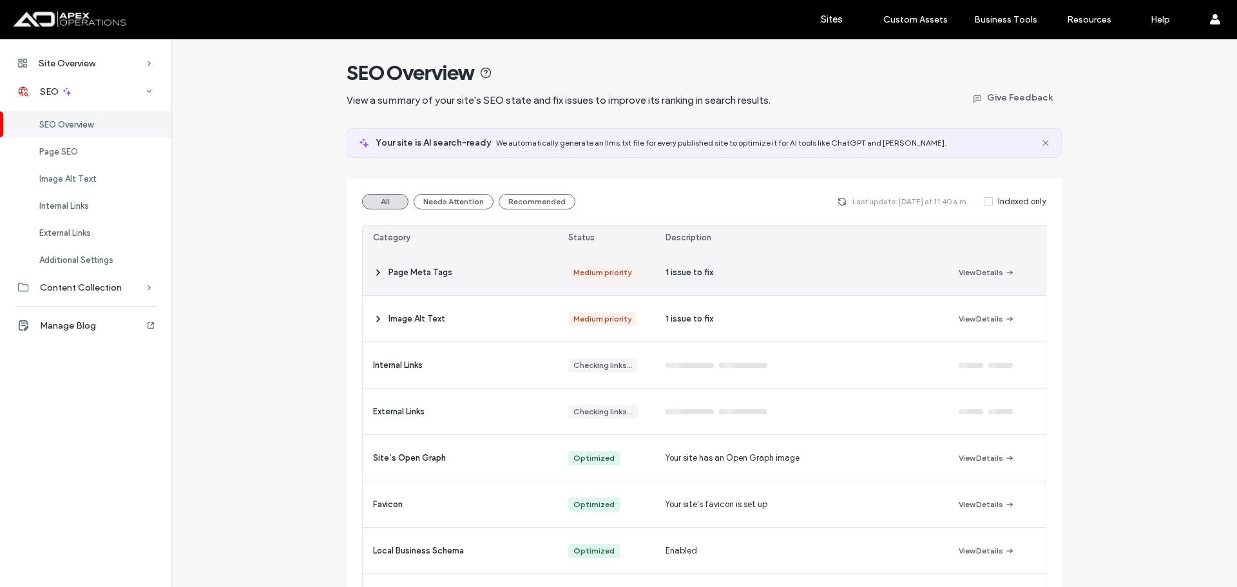
click at [450, 276] on div "Page Meta Tags" at bounding box center [460, 272] width 195 height 46
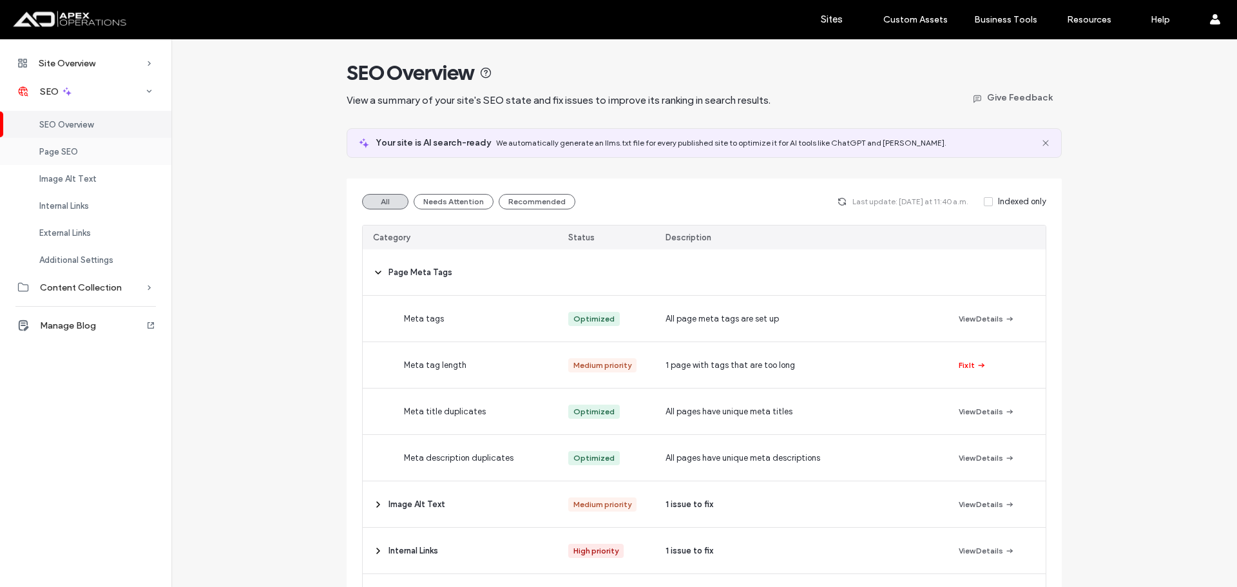
click at [114, 144] on div "Page SEO" at bounding box center [85, 151] width 171 height 27
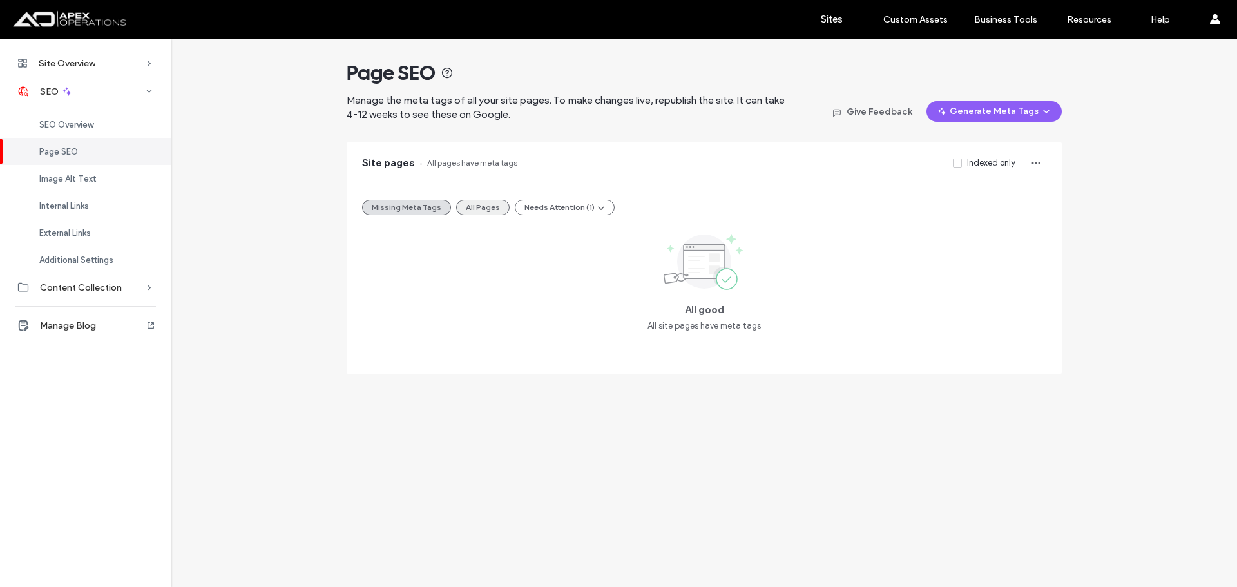
click at [470, 207] on button "All Pages" at bounding box center [482, 207] width 53 height 15
